Goal: Task Accomplishment & Management: Manage account settings

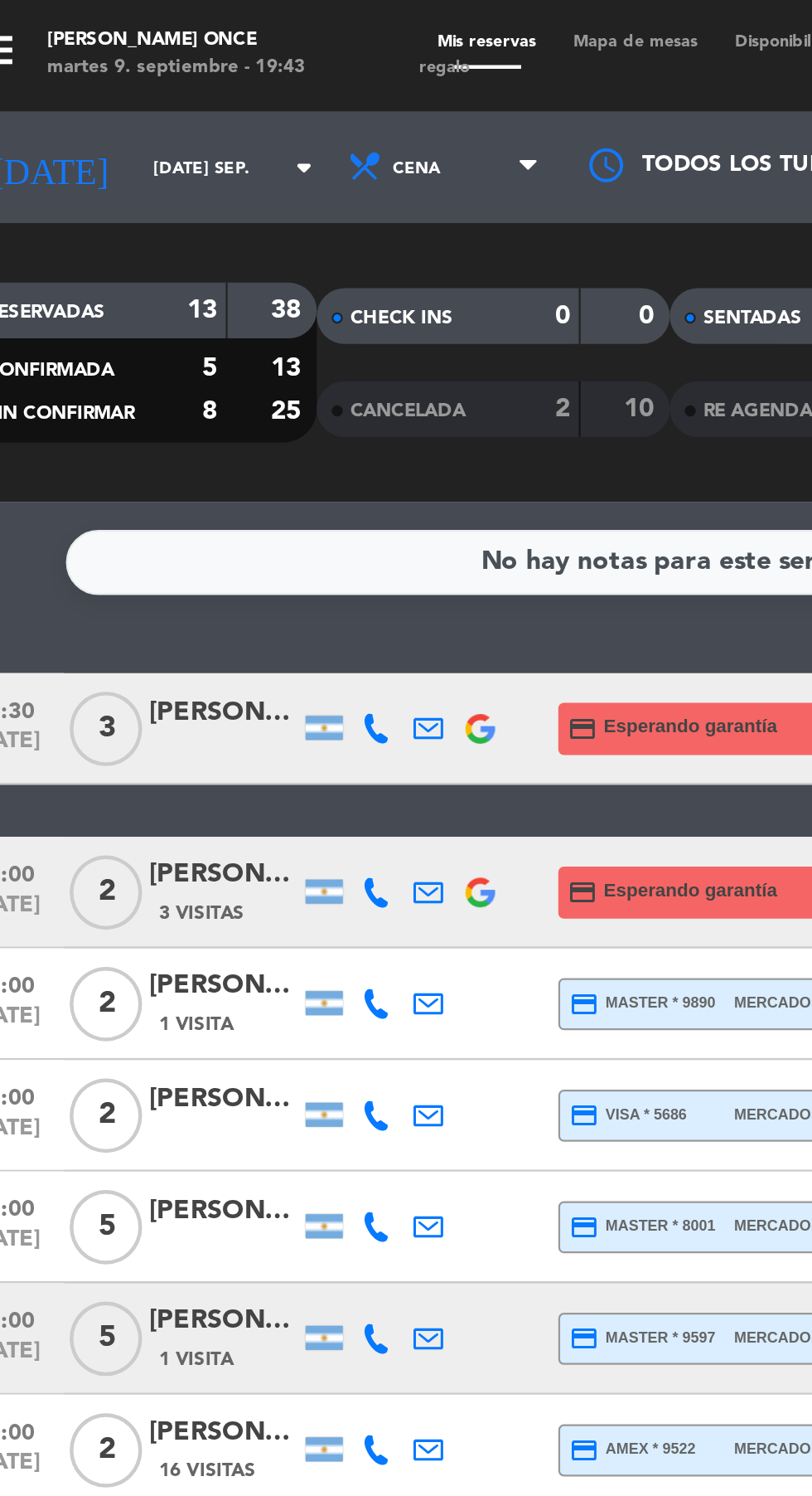
click at [322, 18] on span "Mapa de mesas" at bounding box center [311, 18] width 72 height 7
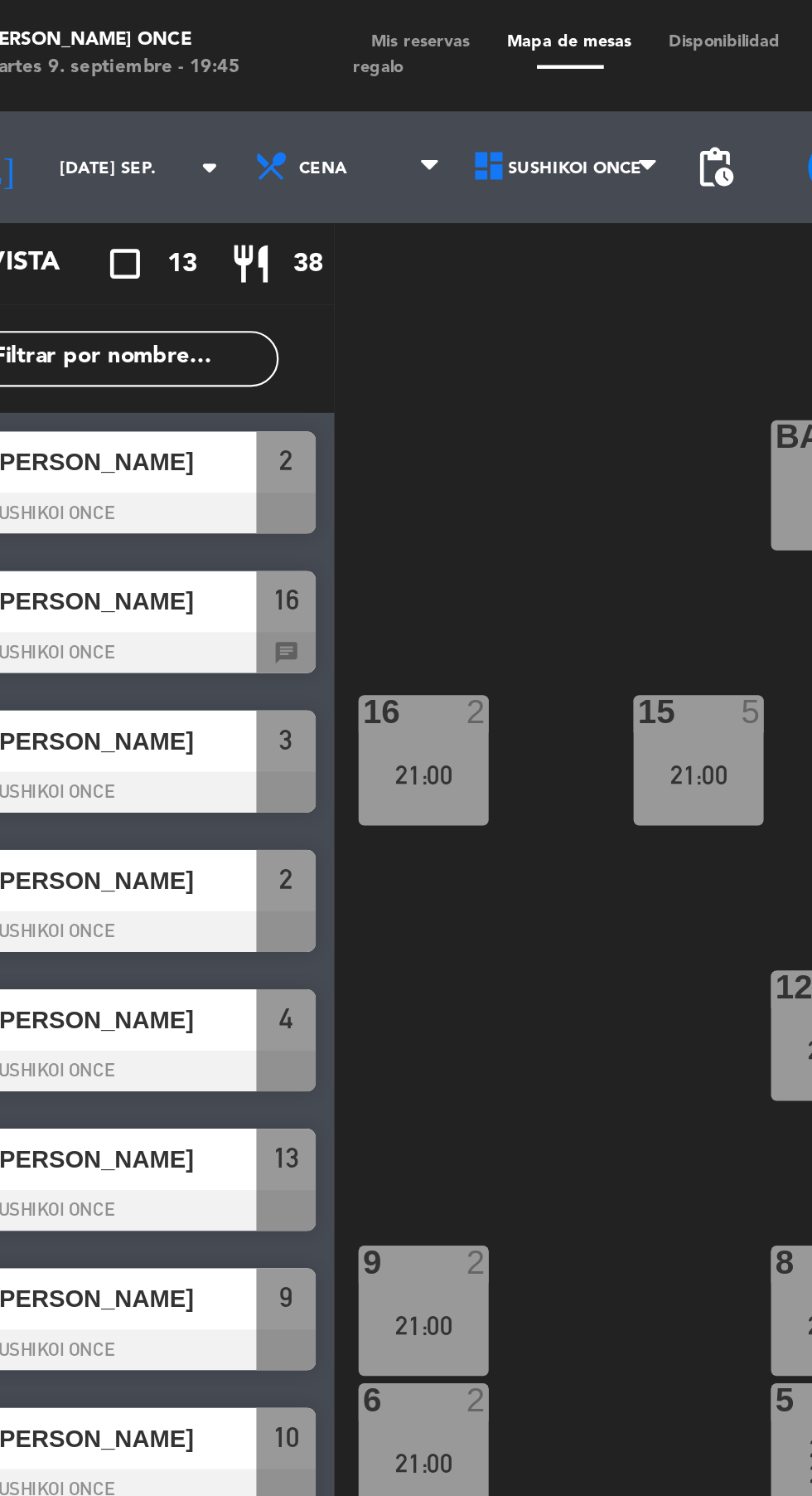
click at [250, 18] on span "Mis reservas" at bounding box center [245, 18] width 61 height 7
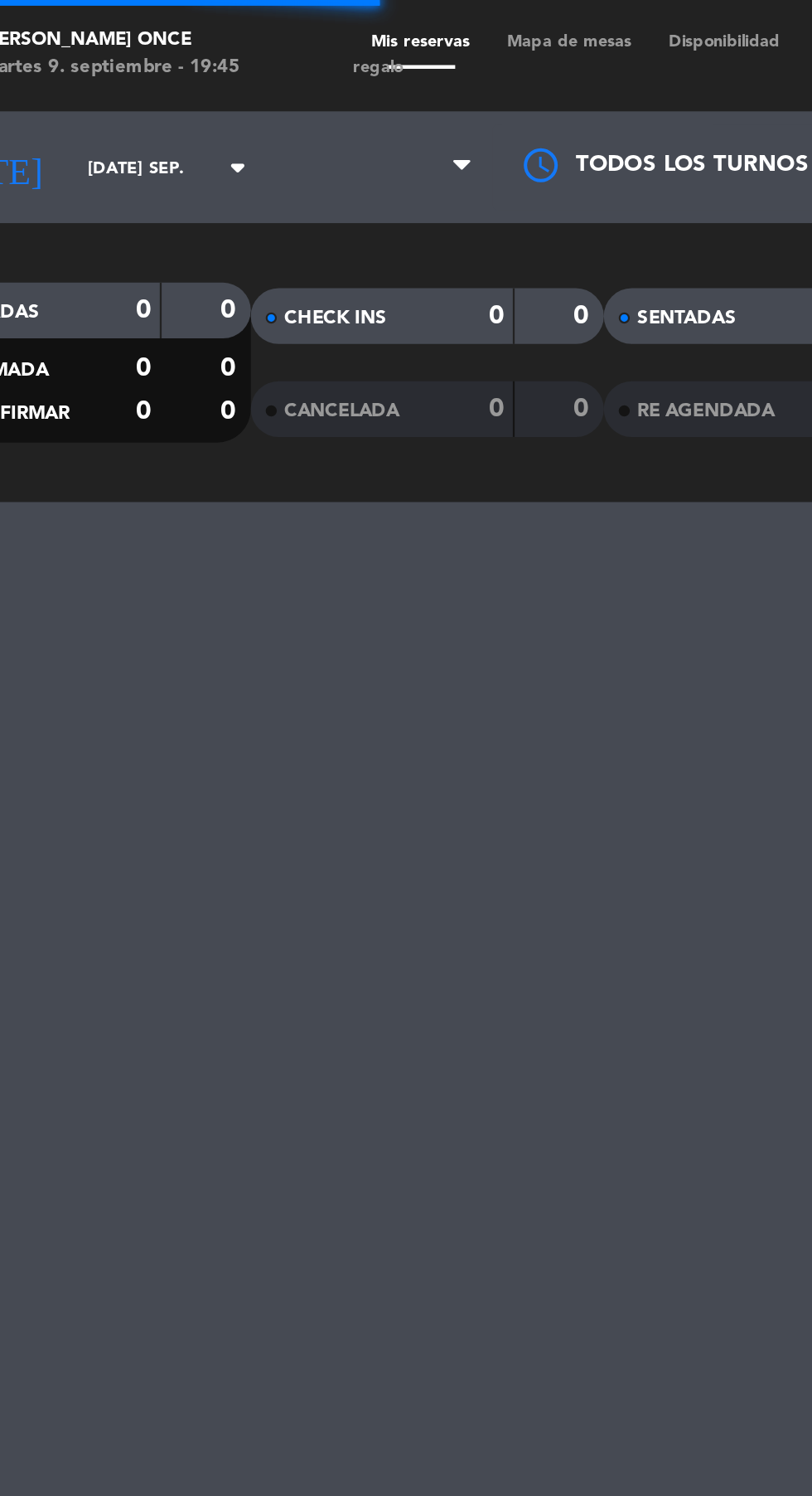
click at [247, 18] on span "Mis reservas" at bounding box center [245, 18] width 61 height 7
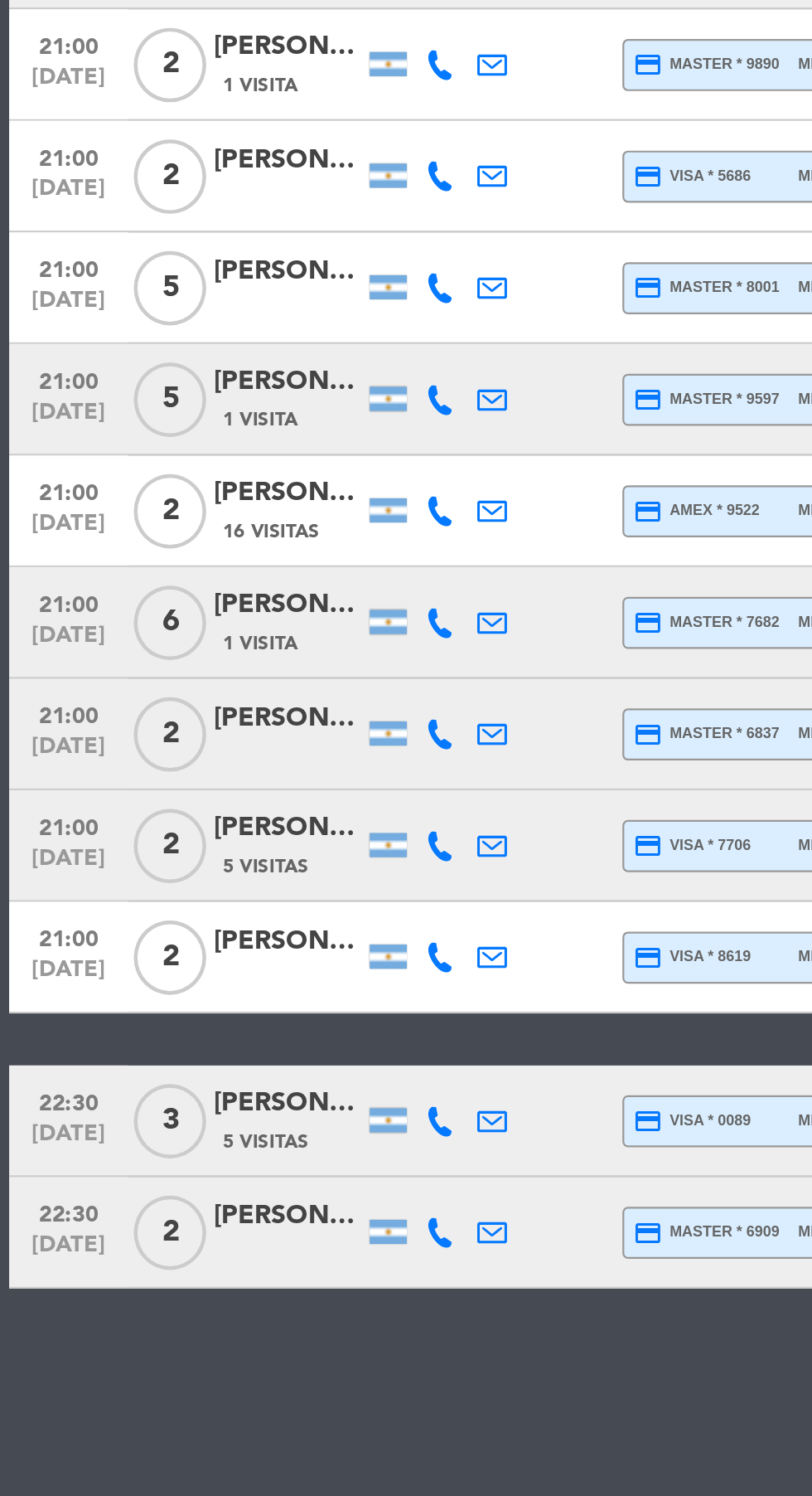
click at [127, 702] on span "1 Visita" at bounding box center [116, 705] width 34 height 14
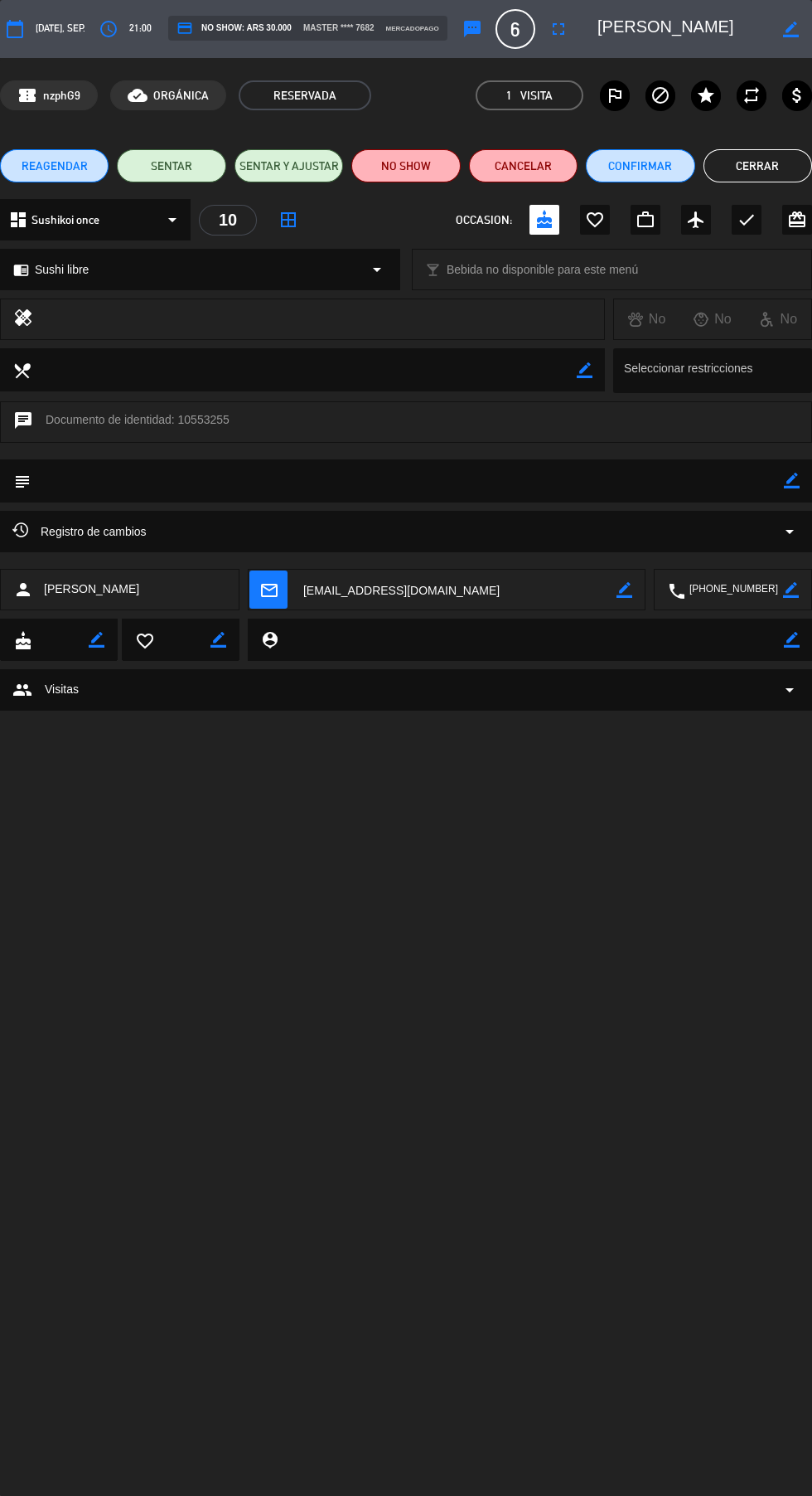
click at [773, 170] on button "Cerrar" at bounding box center [758, 165] width 109 height 34
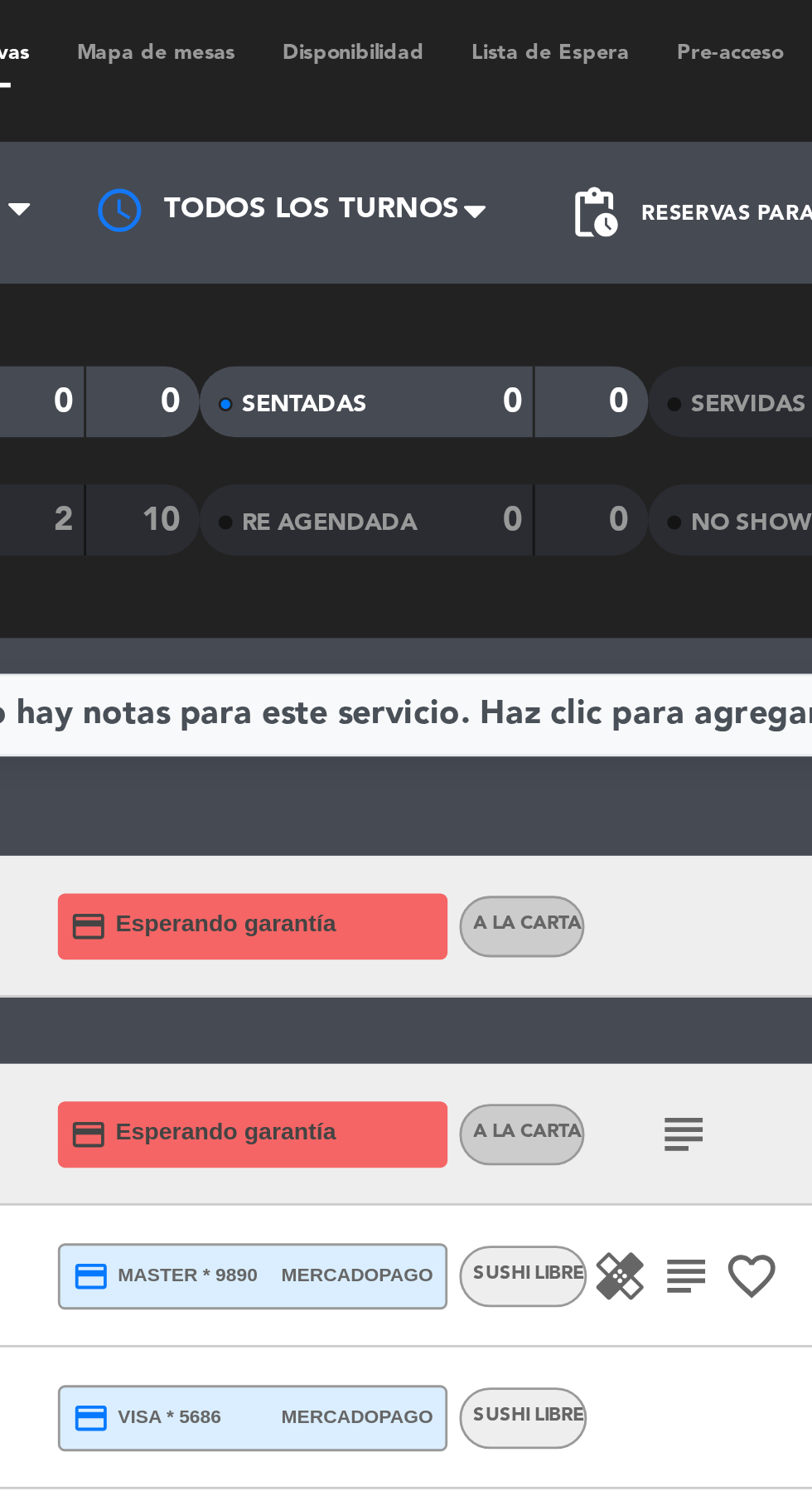
click at [318, 20] on span "Mapa de mesas" at bounding box center [311, 18] width 72 height 7
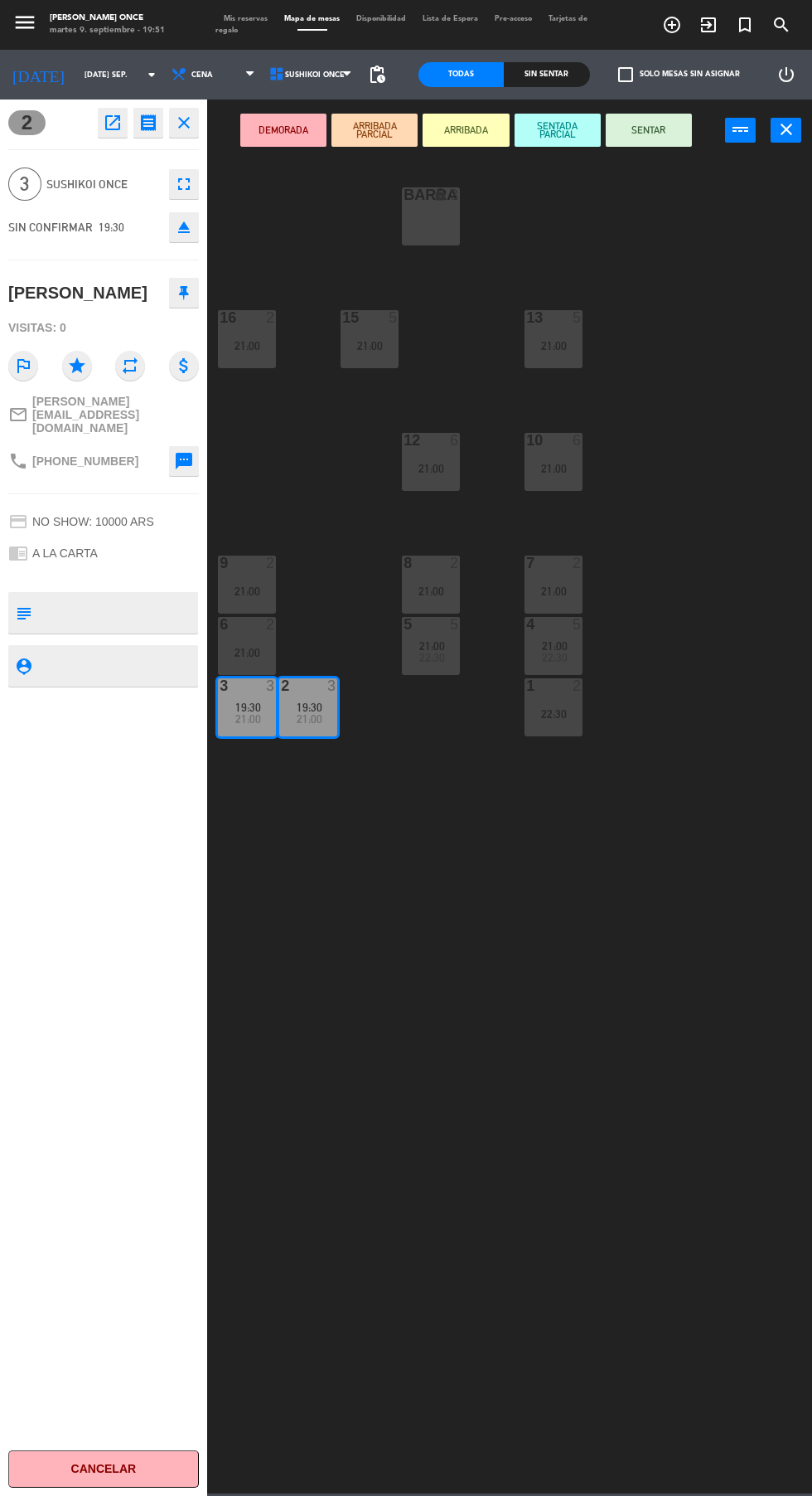
click at [226, 30] on span "Tarjetas de regalo" at bounding box center [401, 24] width 372 height 19
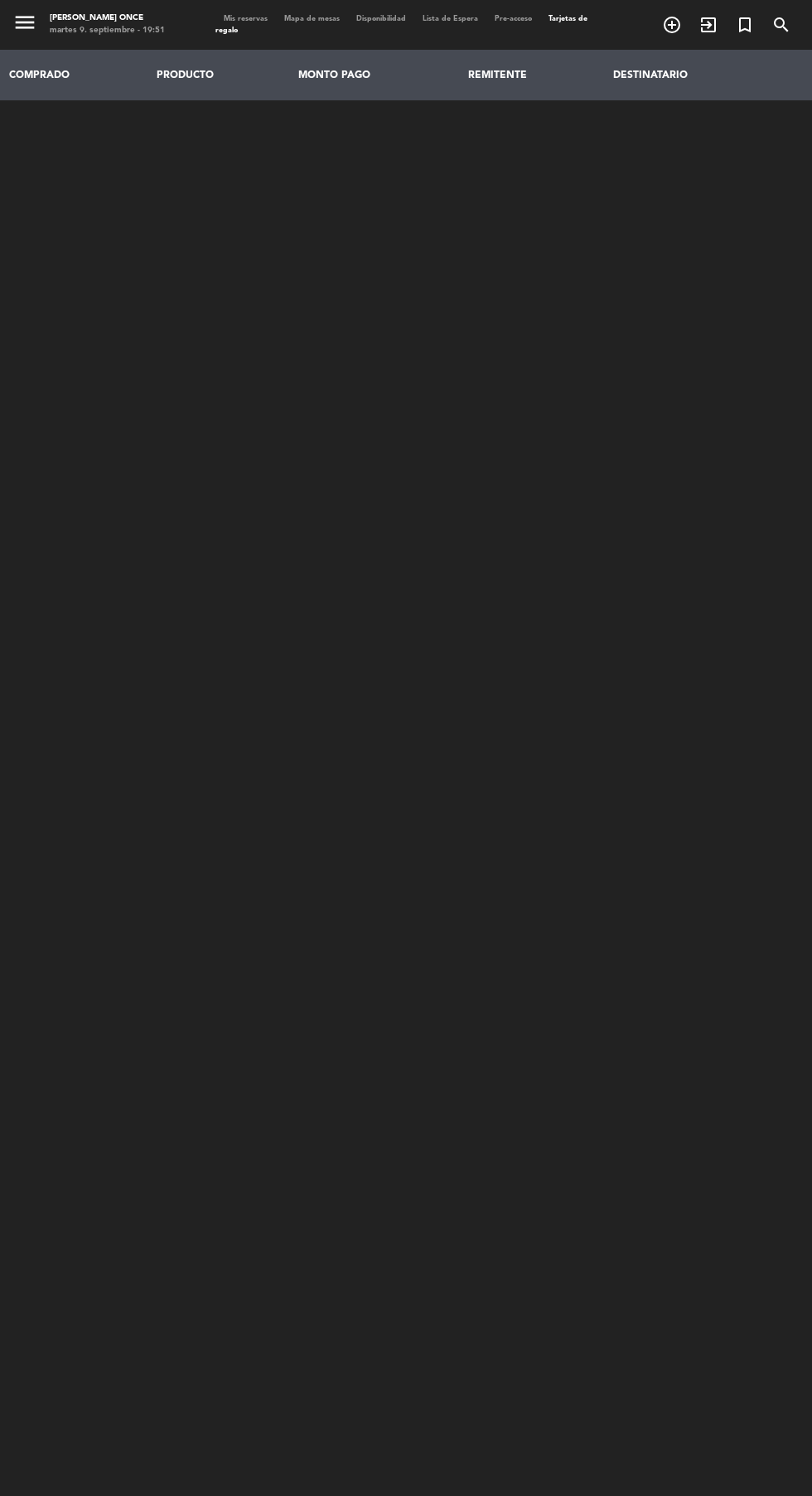
click at [226, 30] on span "Tarjetas de regalo" at bounding box center [401, 24] width 372 height 19
click at [235, 26] on span "Tarjetas de regalo" at bounding box center [401, 24] width 372 height 19
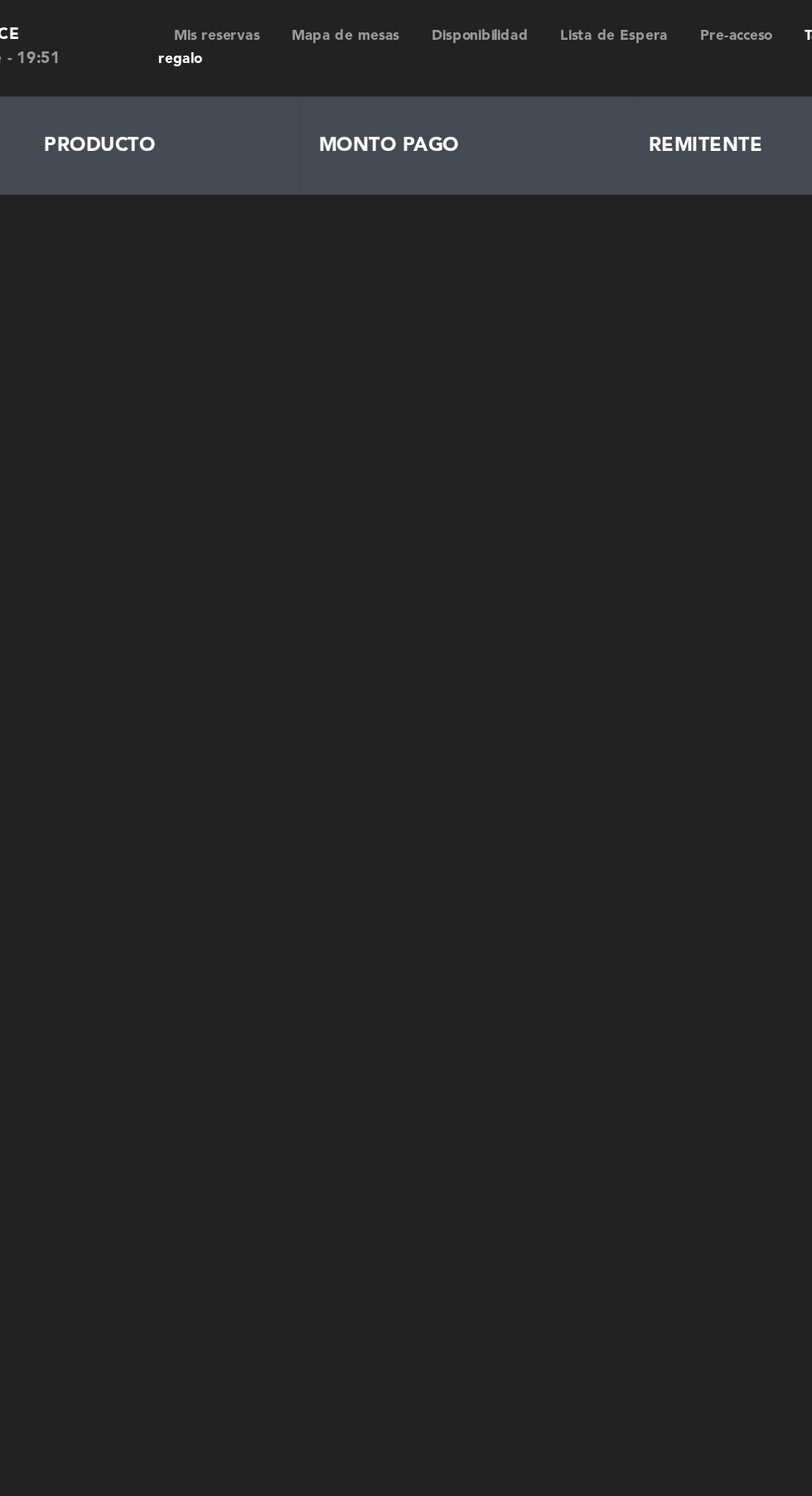
click at [254, 16] on span "Mis reservas" at bounding box center [245, 18] width 61 height 7
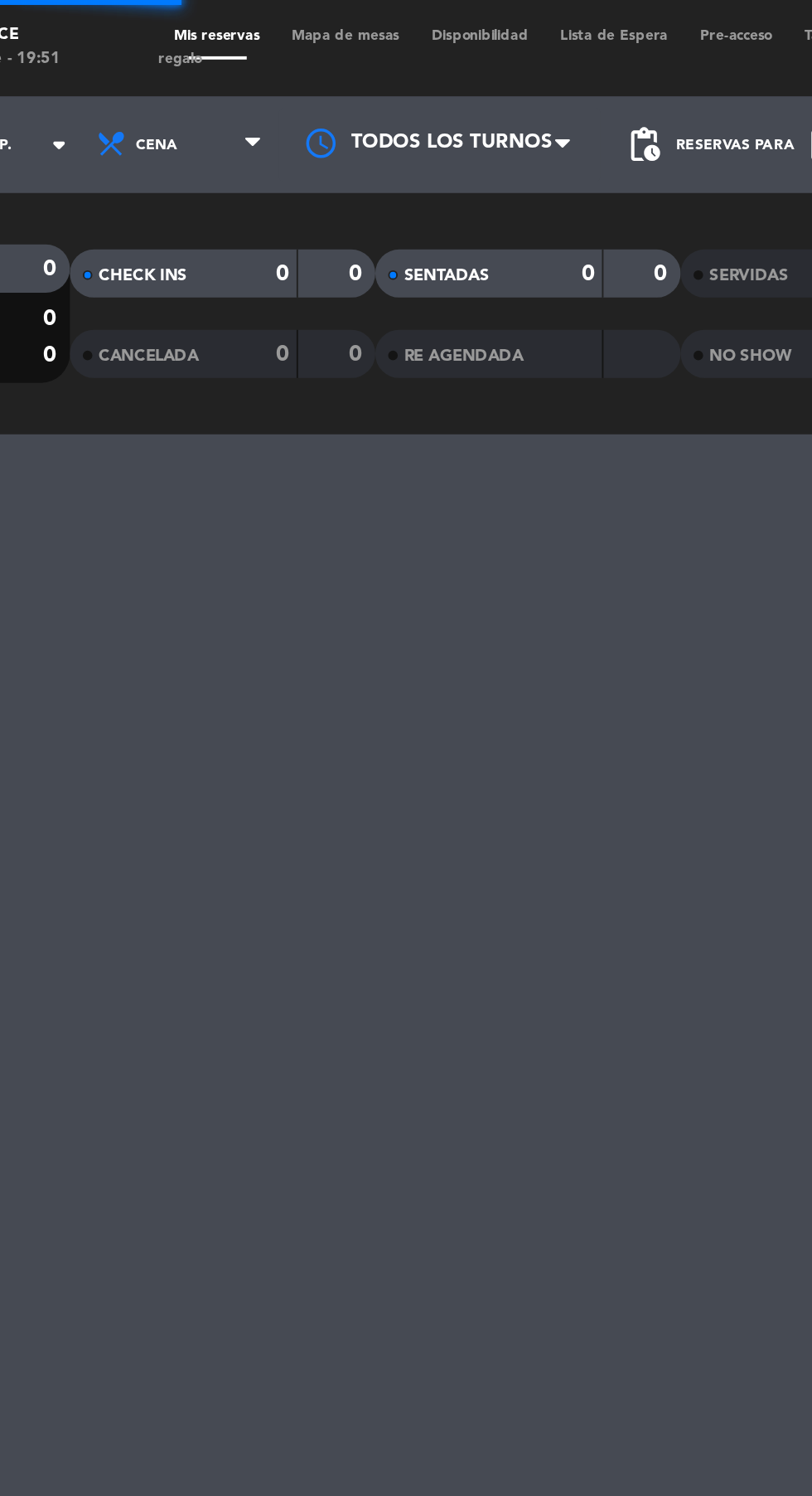
click at [242, 20] on span "Mis reservas" at bounding box center [245, 18] width 61 height 7
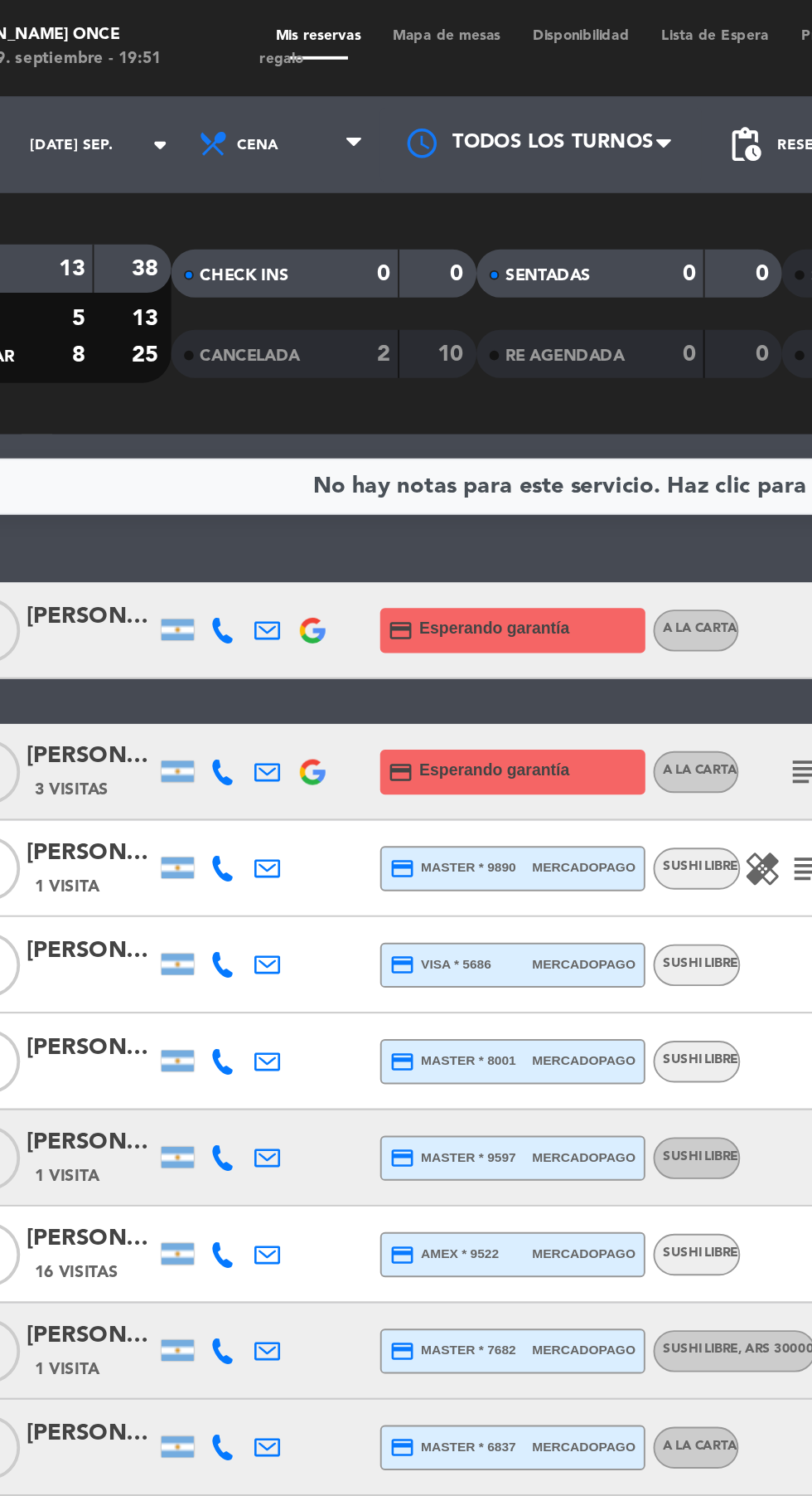
click at [377, 92] on div at bounding box center [360, 74] width 166 height 37
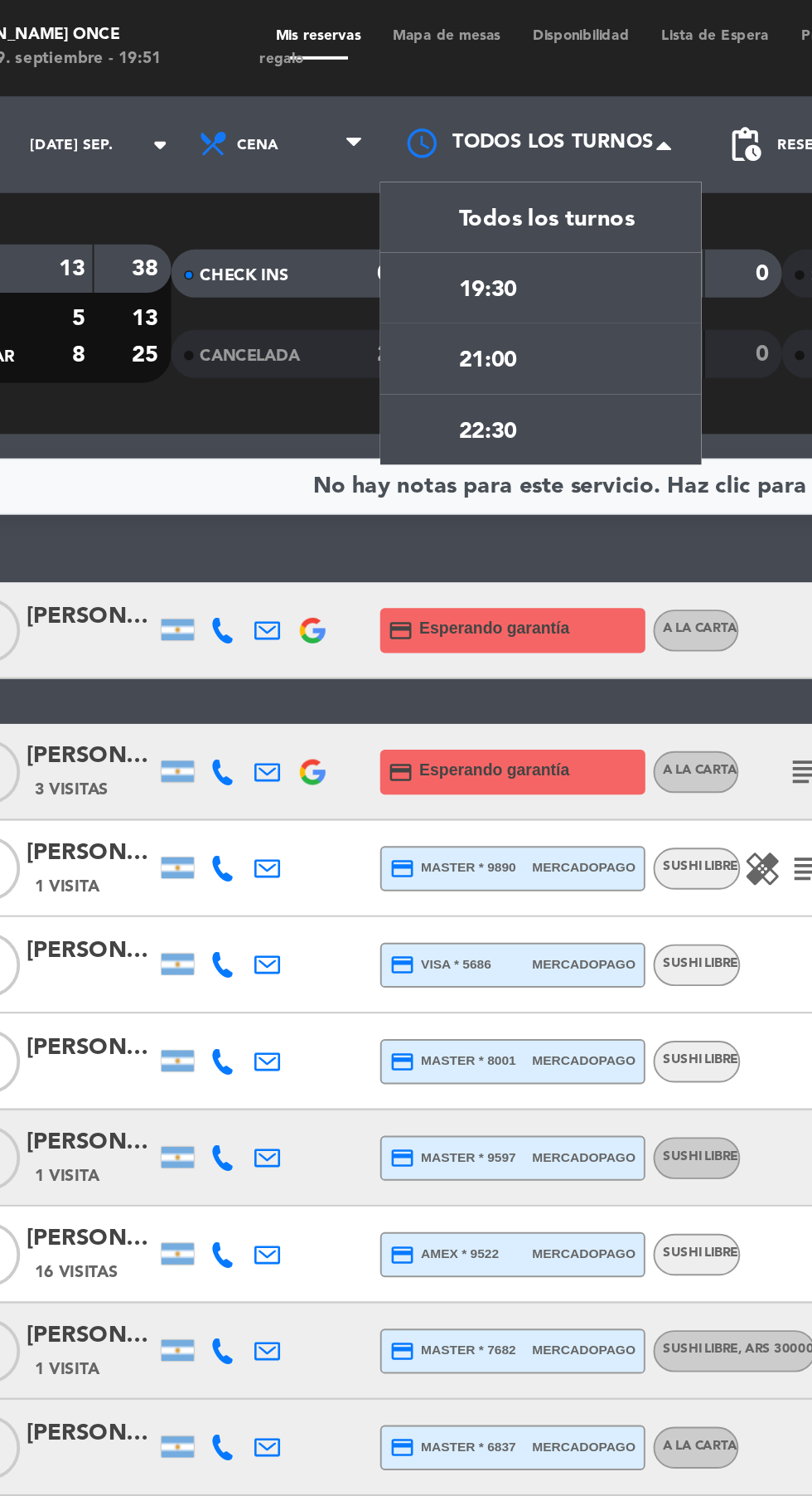
click at [363, 190] on div "21:00" at bounding box center [360, 185] width 166 height 36
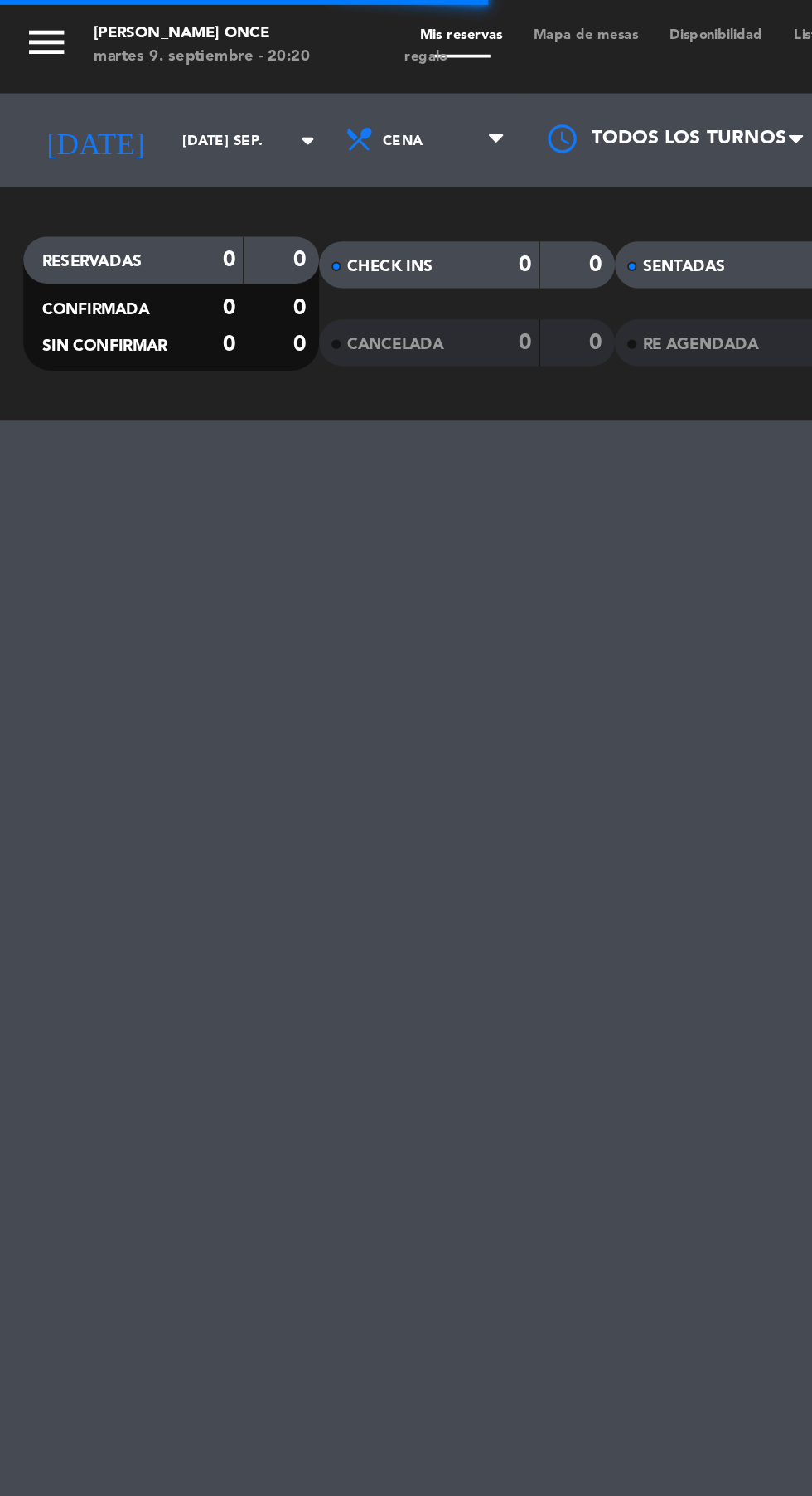
click at [349, 64] on div at bounding box center [360, 74] width 166 height 37
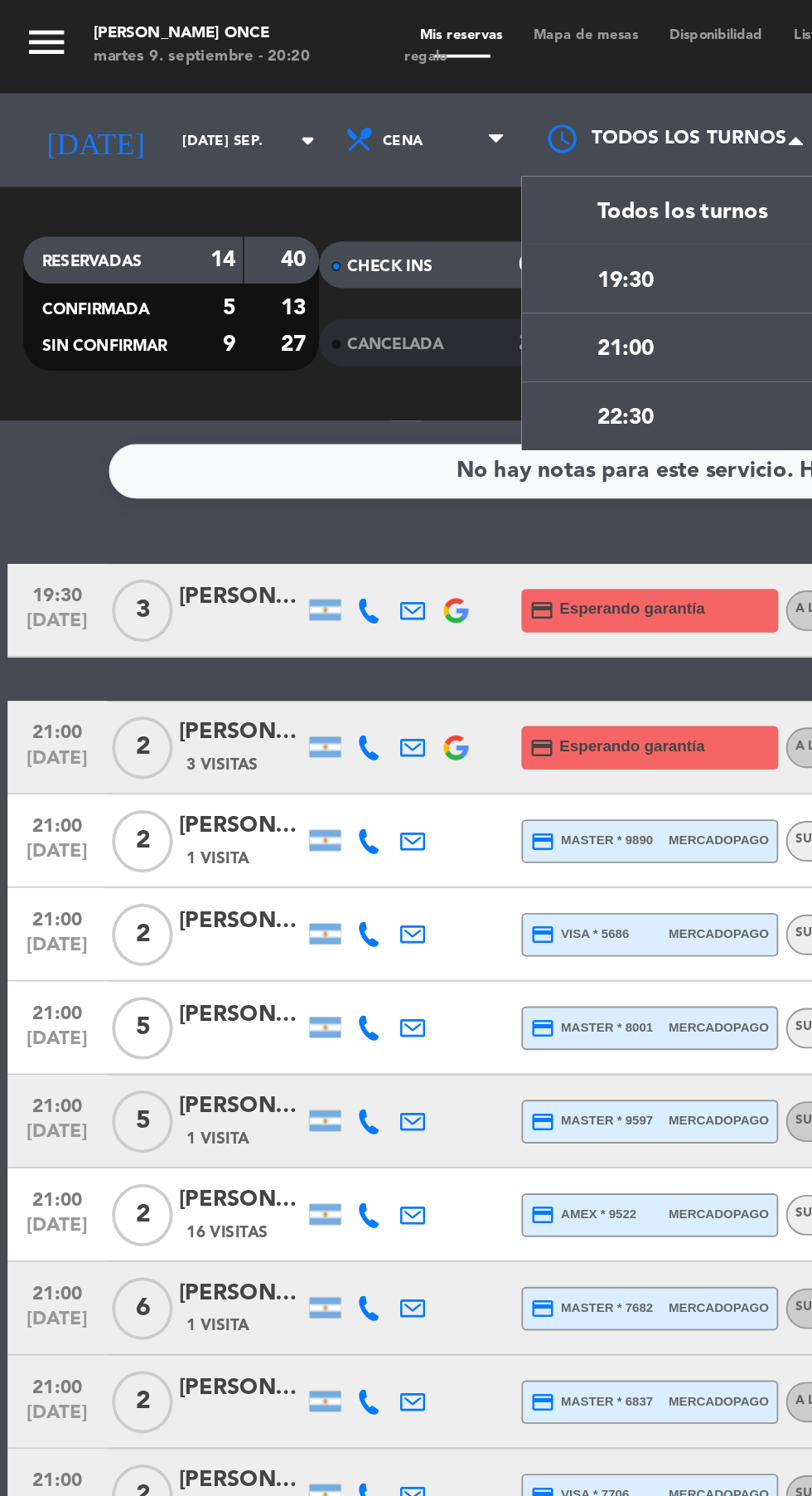
click at [328, 193] on span "21:00" at bounding box center [333, 186] width 30 height 19
